Goal: Check status: Check status

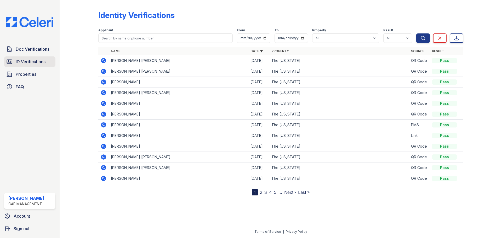
click at [34, 61] on span "ID Verifications" at bounding box center [31, 62] width 30 height 6
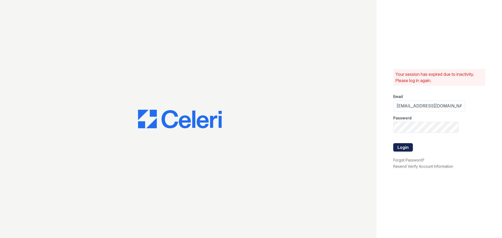
click at [397, 145] on button "Login" at bounding box center [403, 147] width 20 height 8
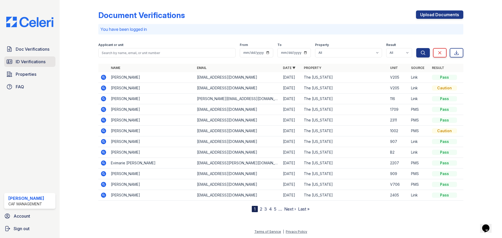
click at [24, 60] on span "ID Verifications" at bounding box center [31, 62] width 30 height 6
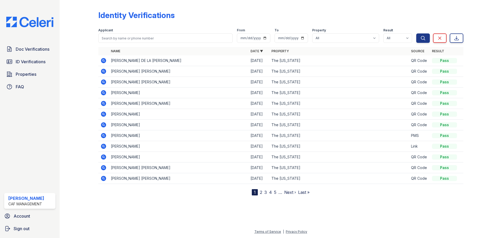
click at [101, 60] on icon at bounding box center [103, 60] width 5 height 5
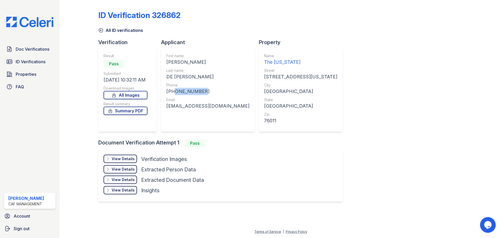
drag, startPoint x: 200, startPoint y: 90, endPoint x: 173, endPoint y: 91, distance: 27.7
click at [173, 91] on div "+12144829721" at bounding box center [207, 91] width 83 height 7
copy div "2144829721"
click at [222, 119] on div "First name LUIS EMANUEL Last name DE LA PEÑA HERNANDEZ Phone +12144829721 Email…" at bounding box center [207, 89] width 83 height 73
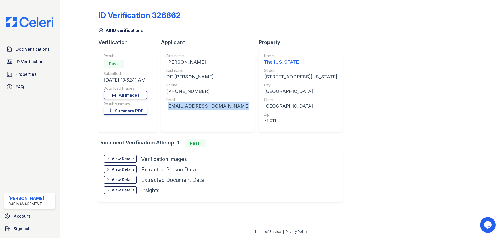
drag, startPoint x: 236, startPoint y: 105, endPoint x: 165, endPoint y: 107, distance: 70.6
click at [165, 107] on div "First name LUIS EMANUEL Last name DE LA PEÑA HERNANDEZ Phone +12144829721 Email…" at bounding box center [208, 90] width 94 height 84
copy div "luisemmanuel21hdz@gmail.com"
